Goal: Book appointment/travel/reservation

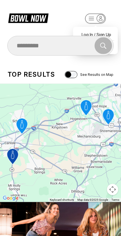
click at [101, 16] on icon "button" at bounding box center [101, 19] width 8 height 8
click at [112, 49] on div "Search" at bounding box center [61, 45] width 106 height 17
click at [107, 36] on div "Find and book your next bowling session Search" at bounding box center [60, 46] width 121 height 20
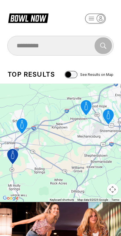
click at [106, 37] on div "Search" at bounding box center [61, 45] width 106 height 17
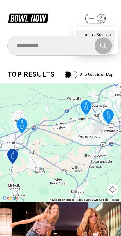
click at [91, 30] on div "Log In / Sign Up" at bounding box center [95, 35] width 39 height 10
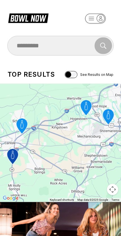
select select "**"
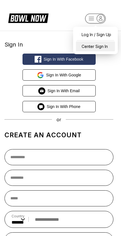
click at [105, 47] on div "Center Sign In" at bounding box center [95, 46] width 39 height 10
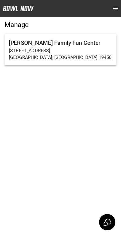
click at [88, 48] on p "[STREET_ADDRESS]" at bounding box center [60, 50] width 103 height 7
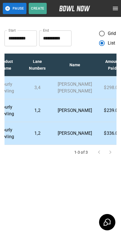
scroll to position [0, 140]
click at [34, 89] on p "3,4" at bounding box center [37, 87] width 23 height 7
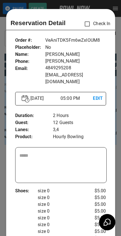
scroll to position [9, 0]
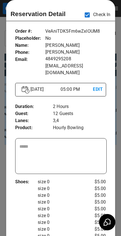
click at [118, 118] on div at bounding box center [60, 118] width 121 height 236
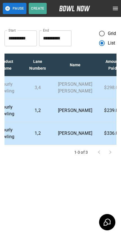
click at [81, 121] on td "[PERSON_NAME]" at bounding box center [74, 110] width 43 height 23
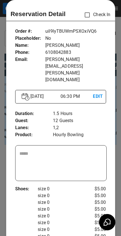
click at [3, 138] on div at bounding box center [60, 118] width 121 height 236
